Goal: Complete application form: Complete application form

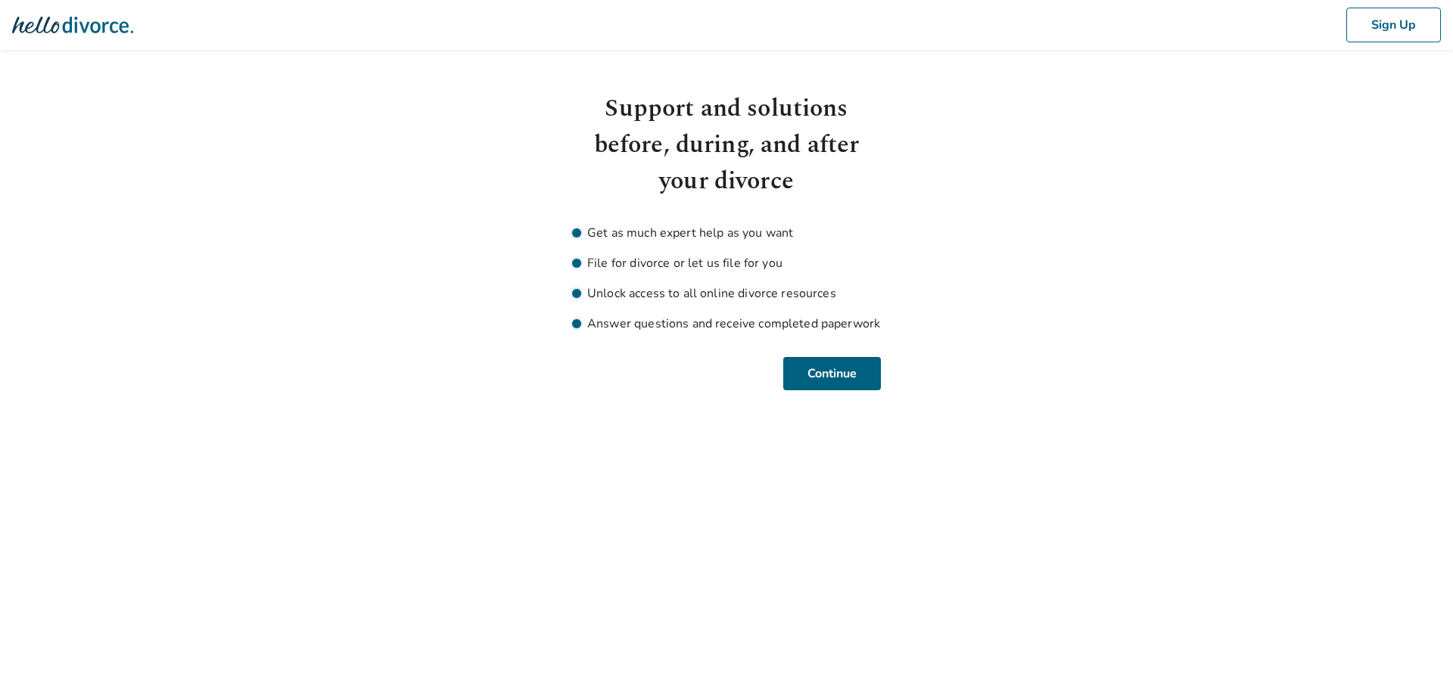
drag, startPoint x: 160, startPoint y: 1, endPoint x: 59, endPoint y: 15, distance: 101.7
click at [74, 13] on img at bounding box center [72, 25] width 121 height 30
click at [48, 23] on img at bounding box center [72, 25] width 121 height 30
click at [42, 28] on img at bounding box center [72, 25] width 121 height 30
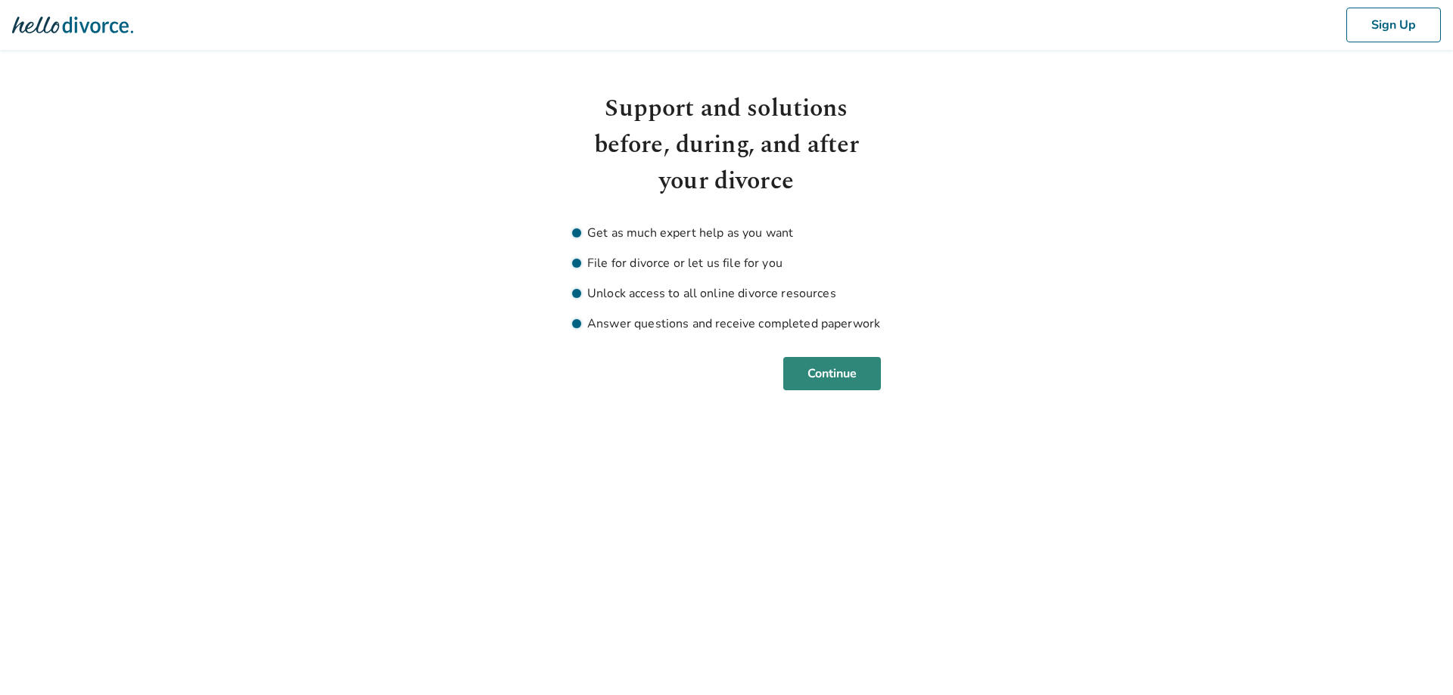
click at [848, 377] on button "Continue" at bounding box center [832, 373] width 98 height 33
click at [838, 382] on button "Continue" at bounding box center [832, 373] width 98 height 33
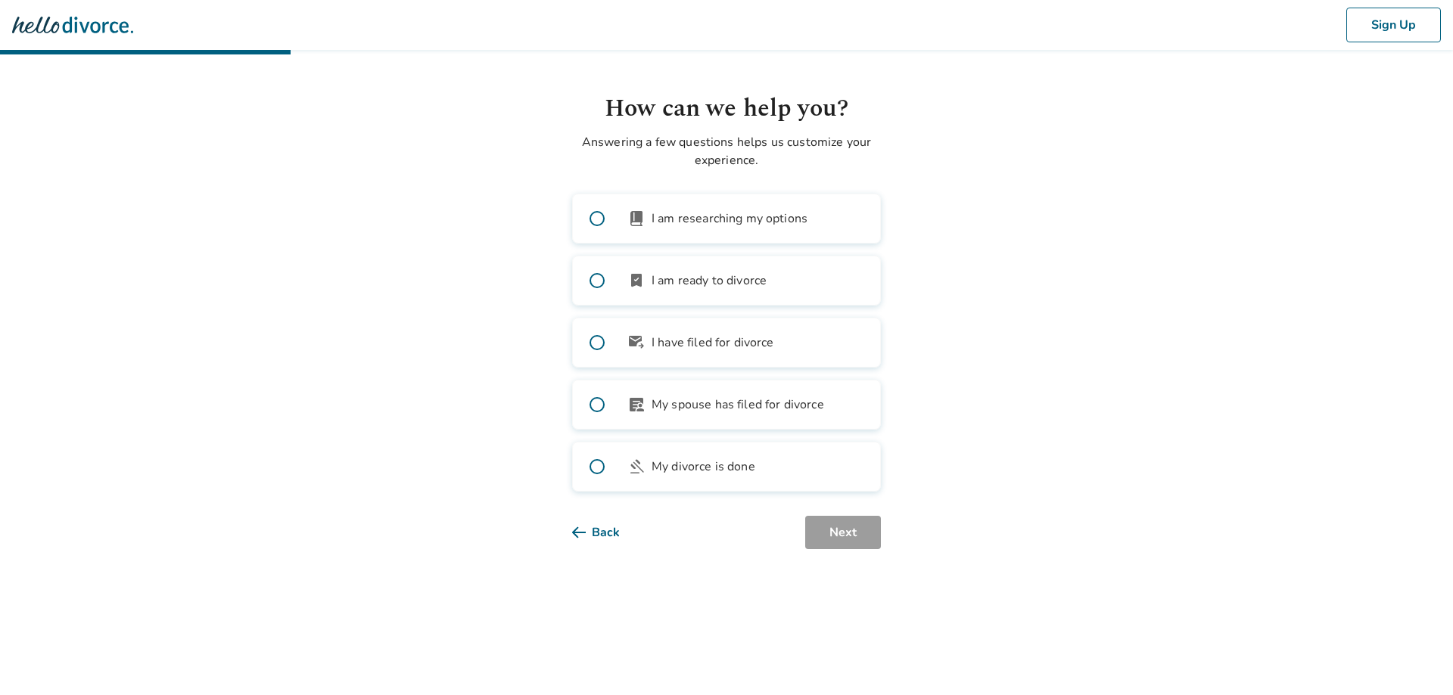
click at [35, 35] on img at bounding box center [72, 25] width 121 height 30
click at [586, 534] on button "Back" at bounding box center [608, 532] width 72 height 33
